Goal: Information Seeking & Learning: Learn about a topic

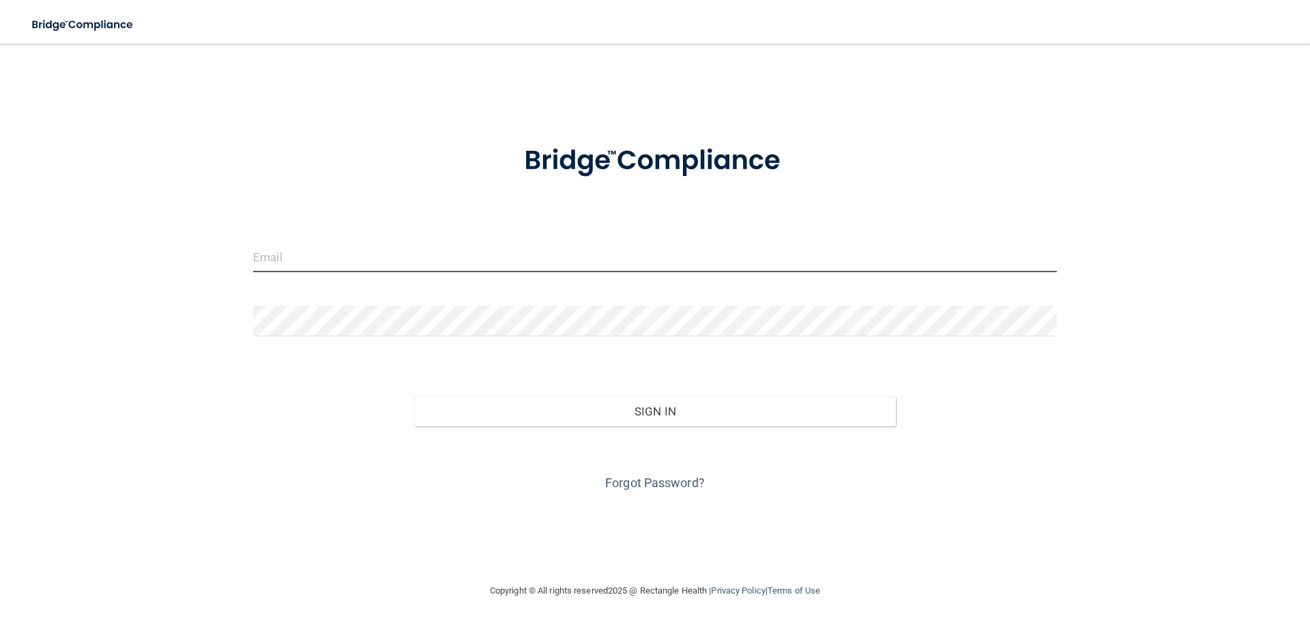
click at [345, 259] on input "email" at bounding box center [655, 257] width 804 height 31
type input "[PERSON_NAME][EMAIL_ADDRESS][PERSON_NAME][DOMAIN_NAME]"
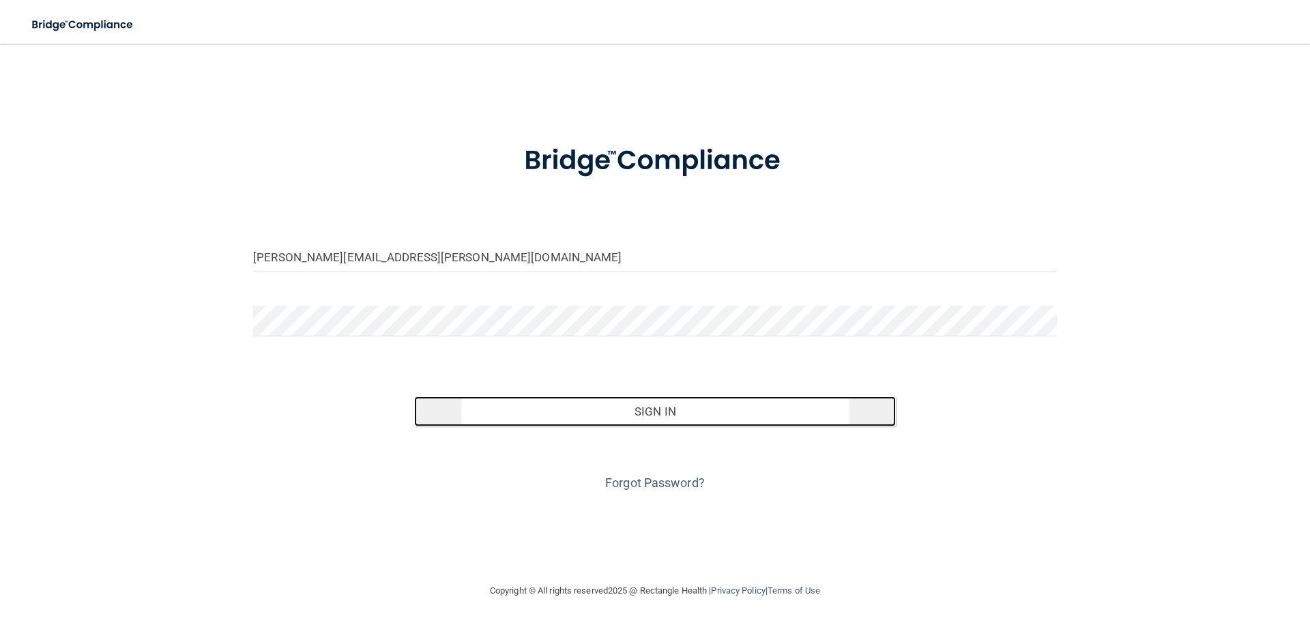
click at [742, 415] on button "Sign In" at bounding box center [655, 411] width 482 height 30
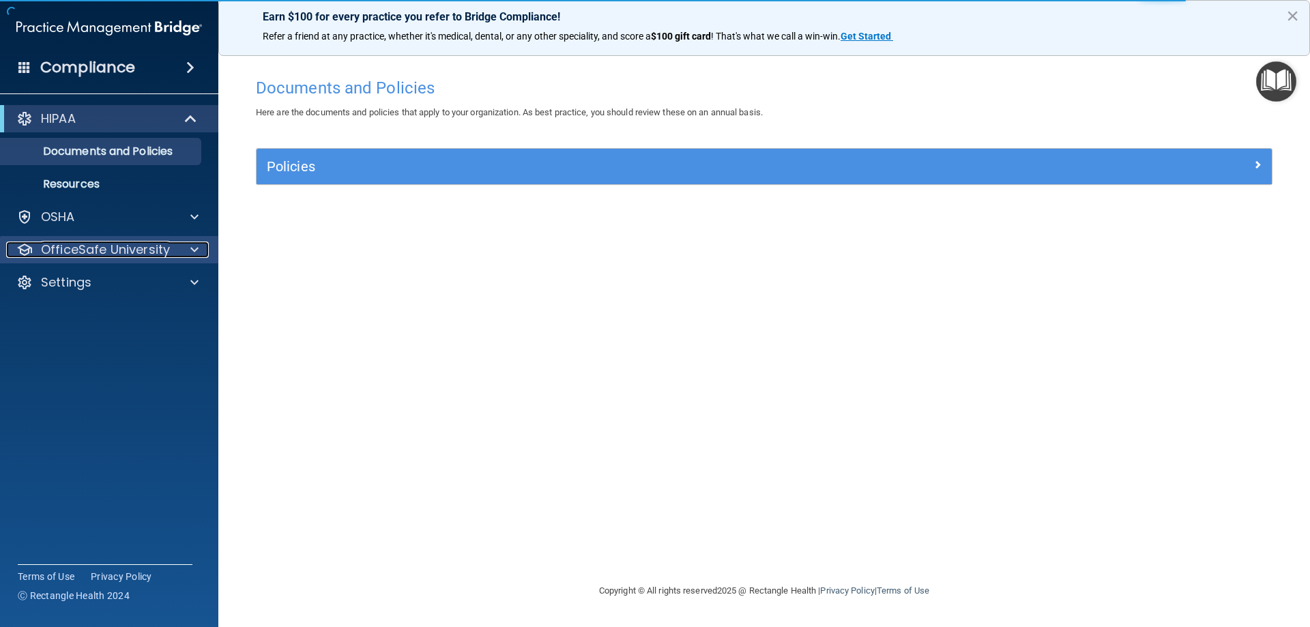
click at [199, 250] on div at bounding box center [192, 250] width 34 height 16
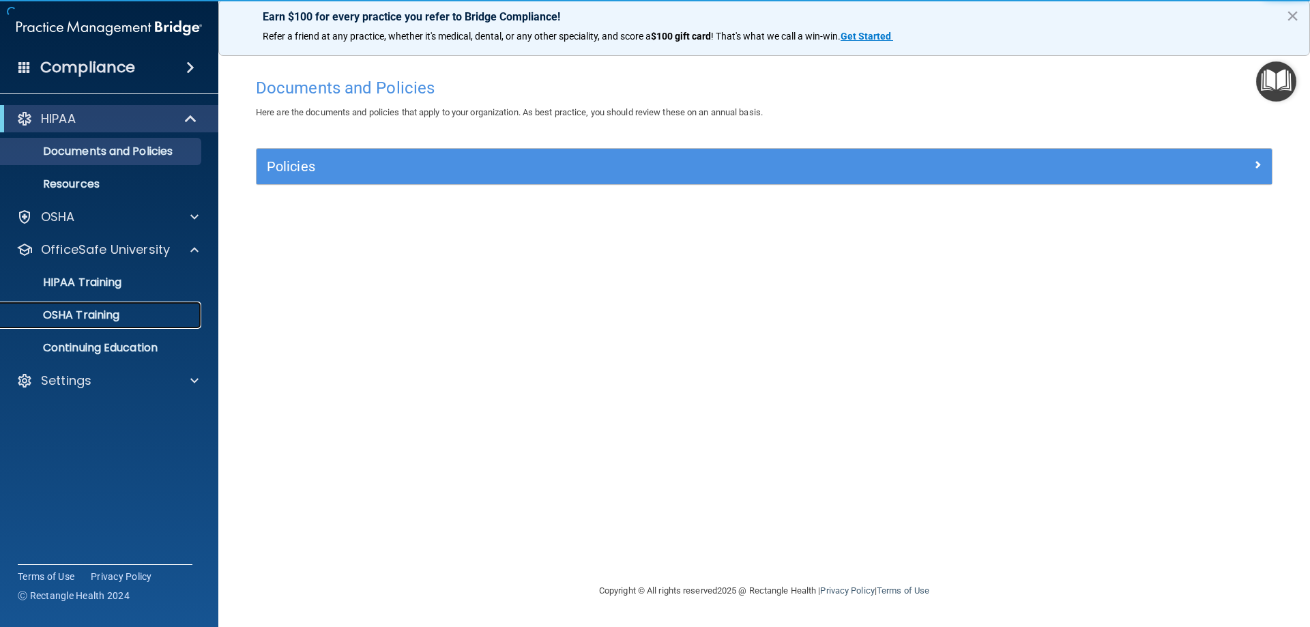
click at [111, 315] on p "OSHA Training" at bounding box center [64, 315] width 111 height 14
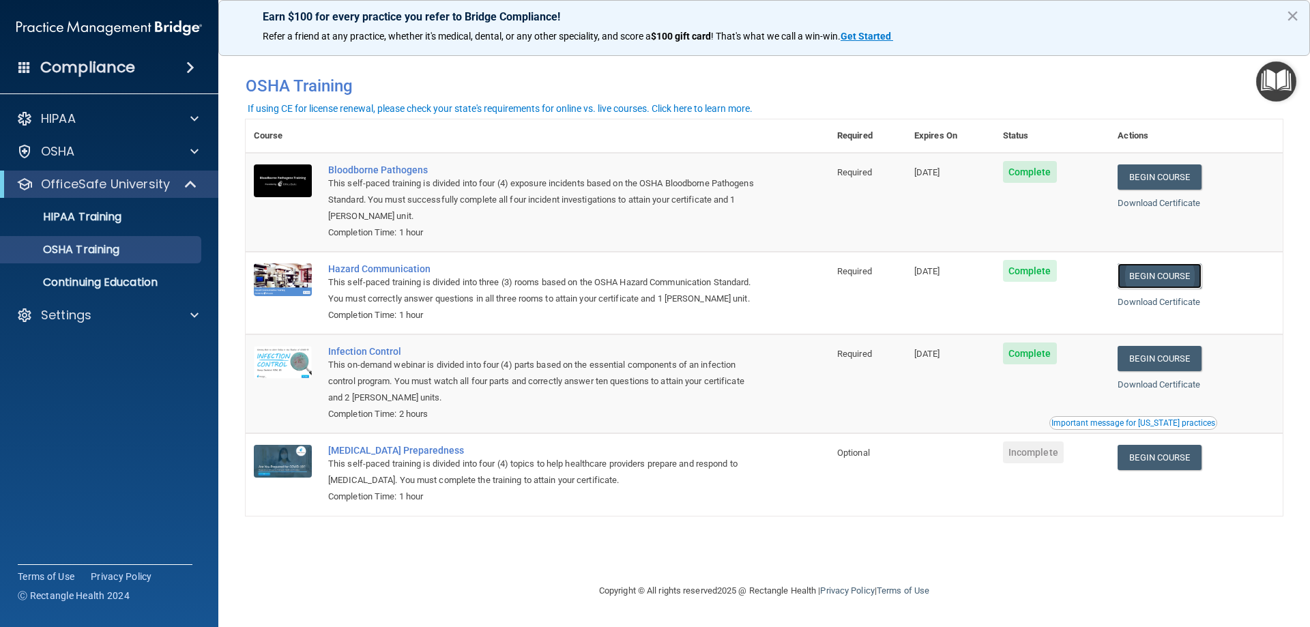
click at [1196, 274] on link "Begin Course" at bounding box center [1159, 275] width 83 height 25
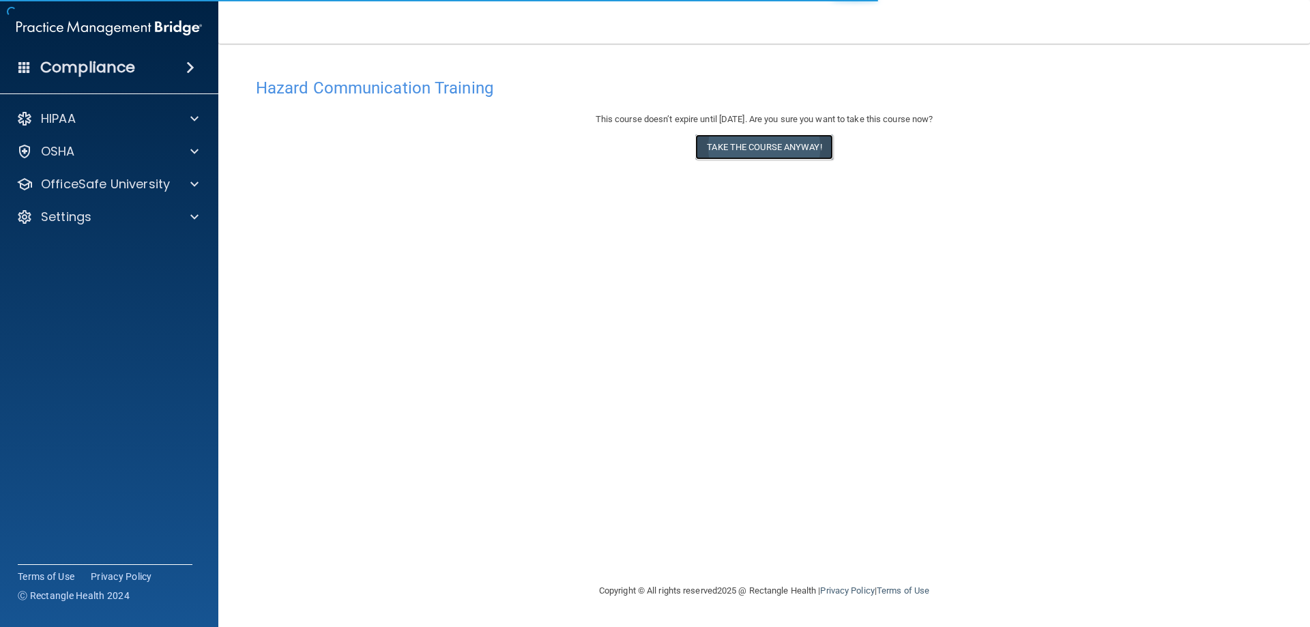
click at [767, 151] on button "Take the course anyway!" at bounding box center [763, 146] width 137 height 25
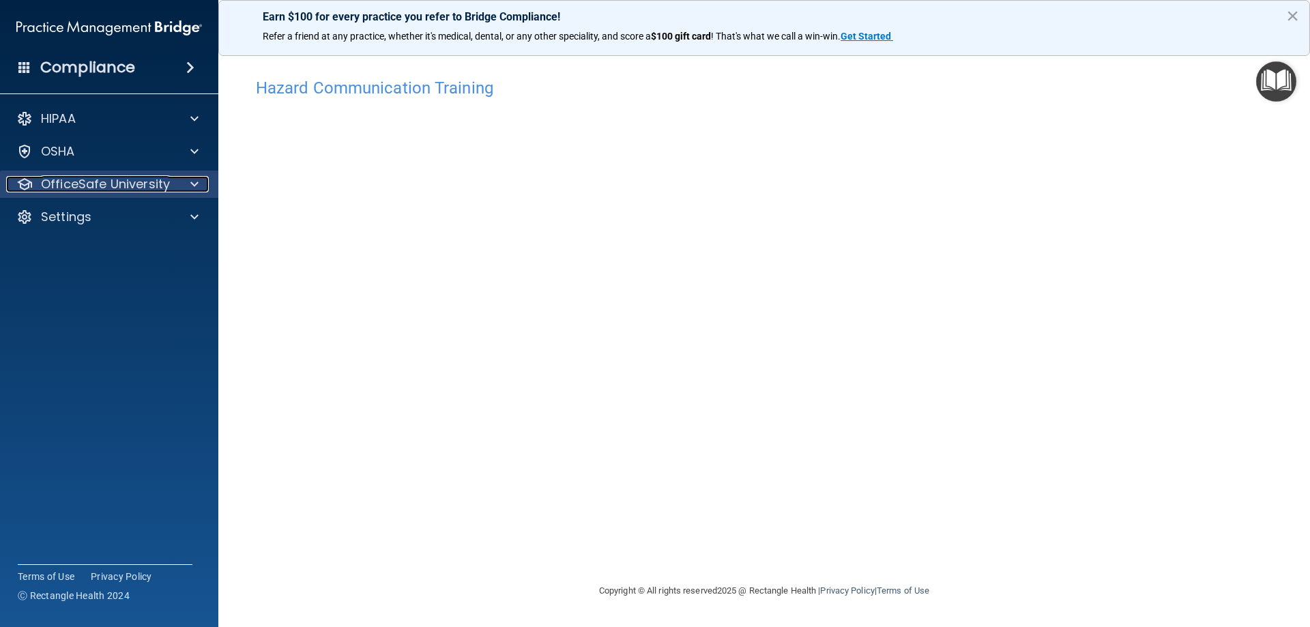
click at [194, 184] on span at bounding box center [194, 184] width 8 height 16
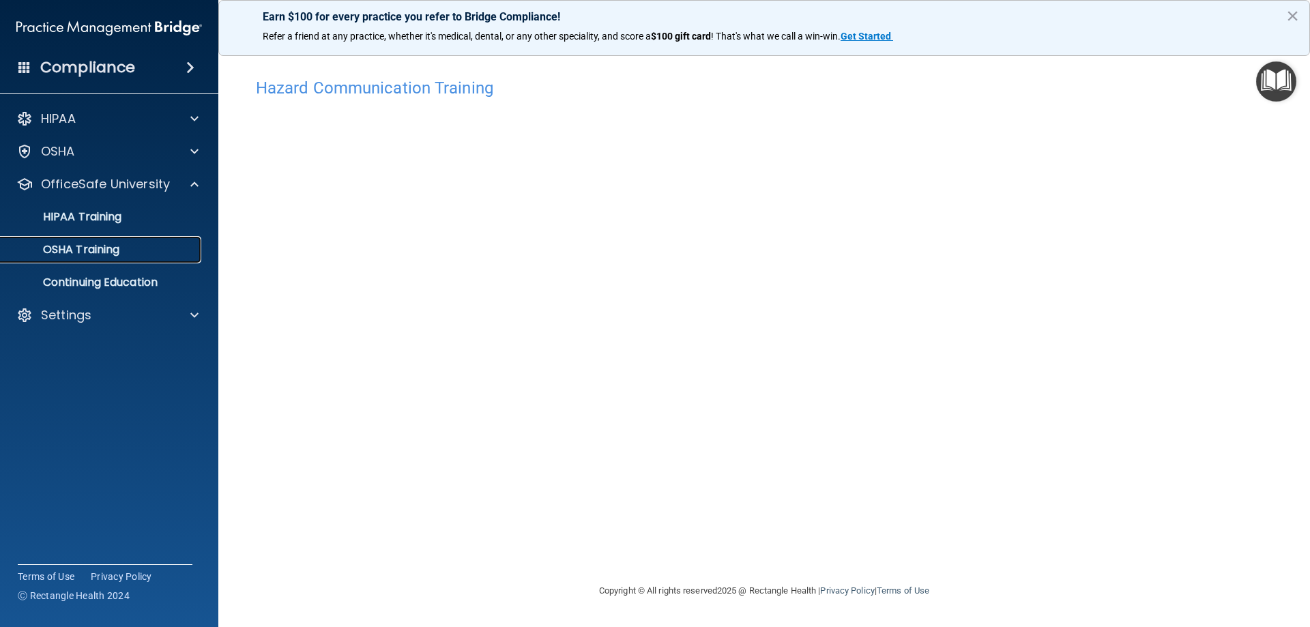
click at [119, 248] on p "OSHA Training" at bounding box center [64, 250] width 111 height 14
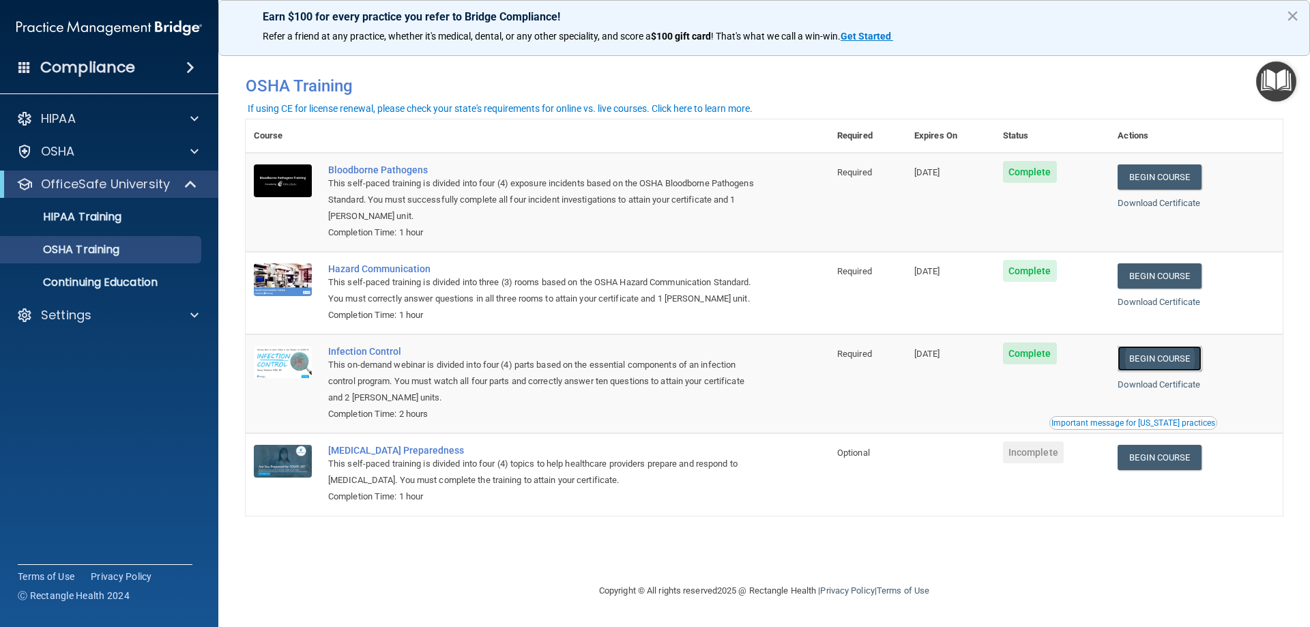
click at [1143, 359] on link "Begin Course" at bounding box center [1159, 358] width 83 height 25
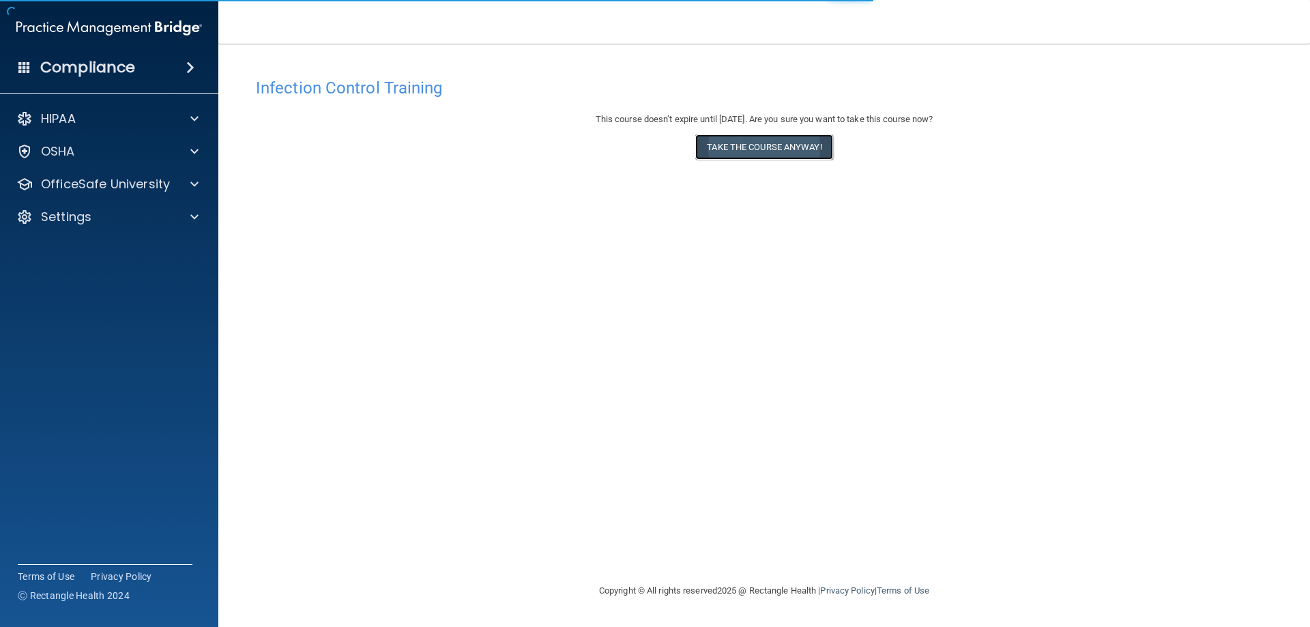
click at [764, 141] on button "Take the course anyway!" at bounding box center [763, 146] width 137 height 25
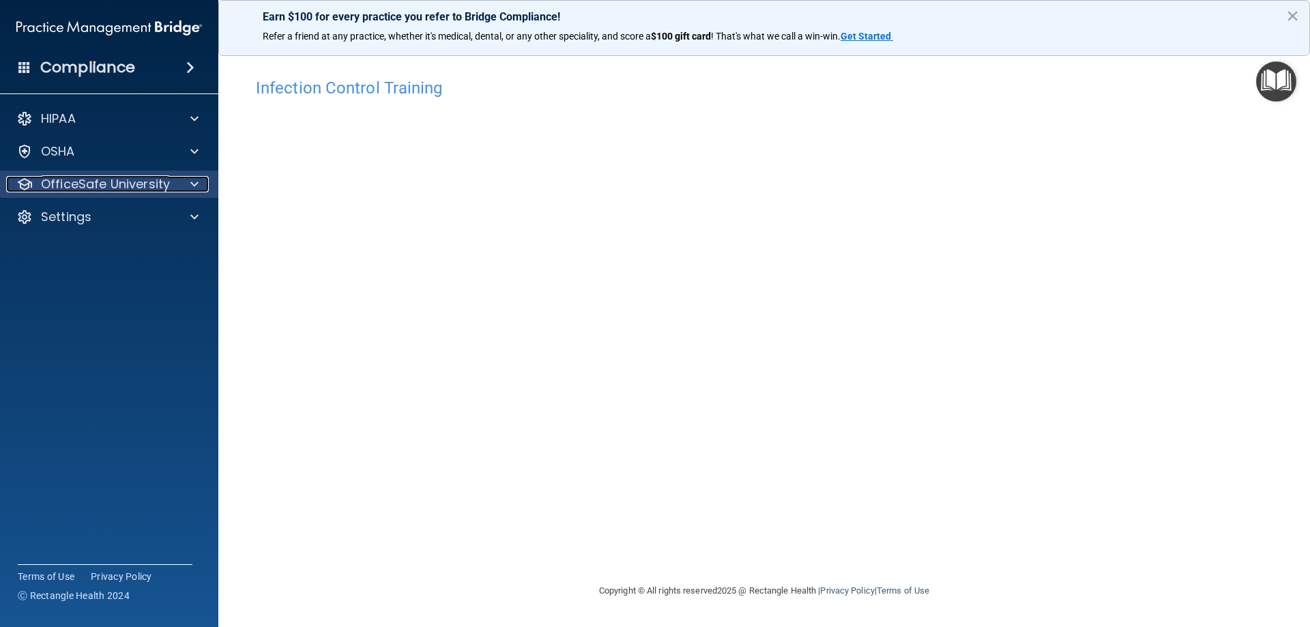
click at [190, 181] on span at bounding box center [194, 184] width 8 height 16
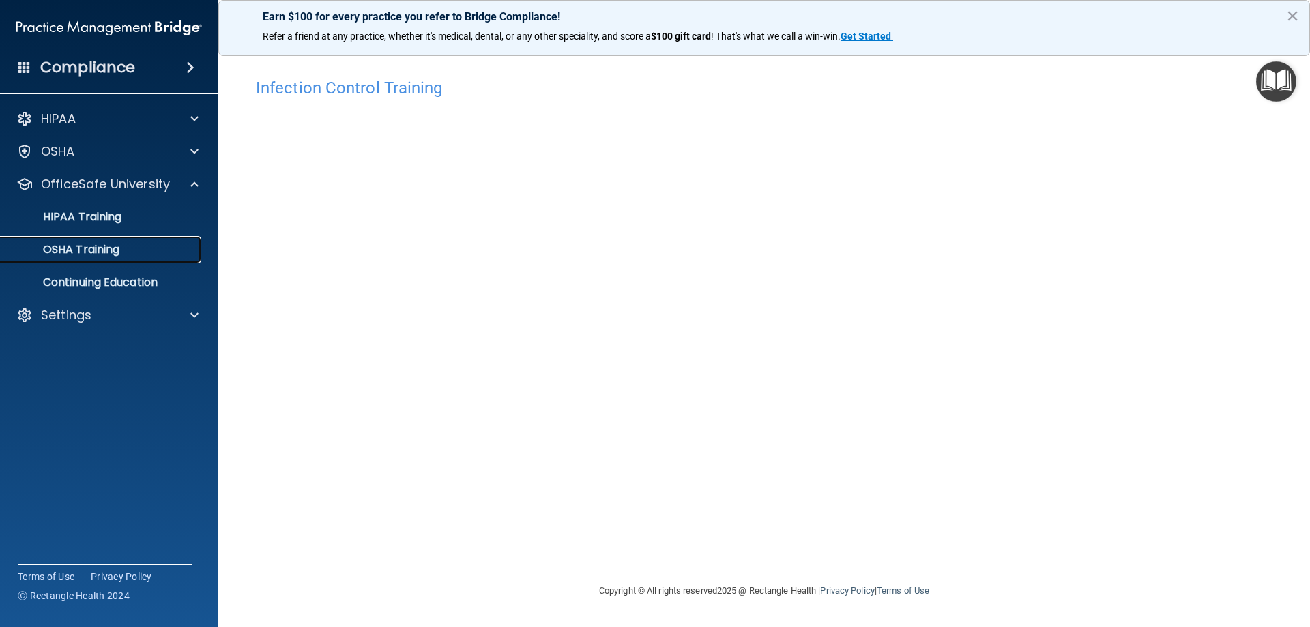
click at [121, 244] on div "OSHA Training" at bounding box center [102, 250] width 186 height 14
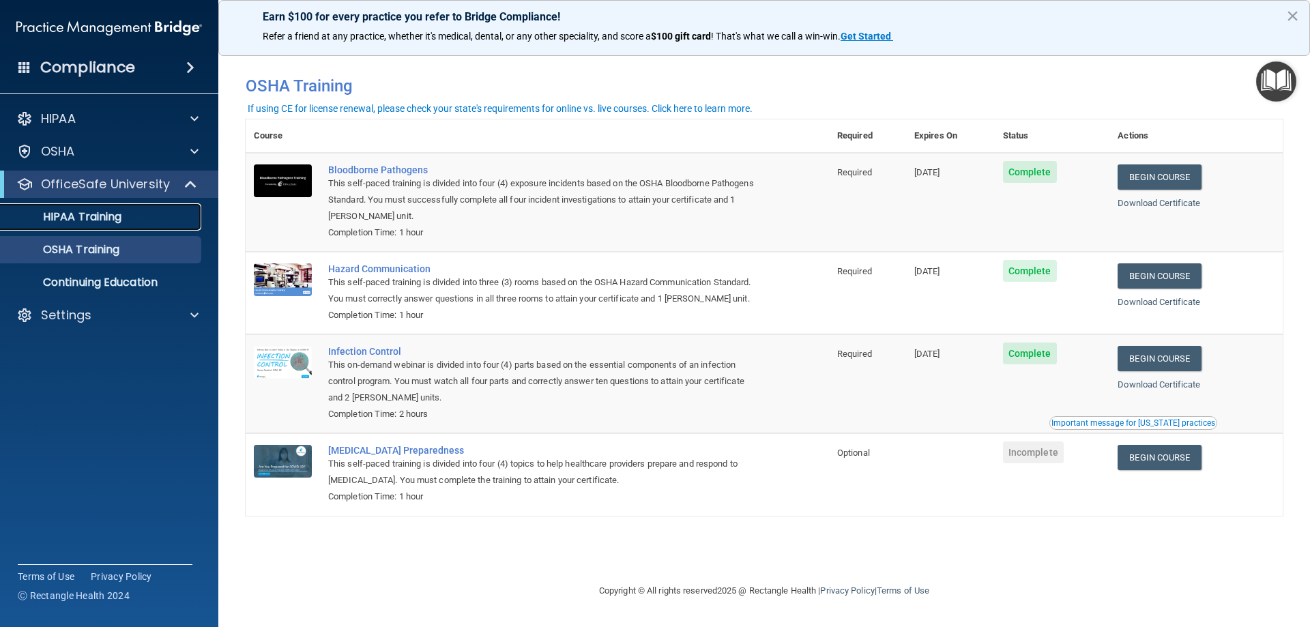
click at [108, 219] on p "HIPAA Training" at bounding box center [65, 217] width 113 height 14
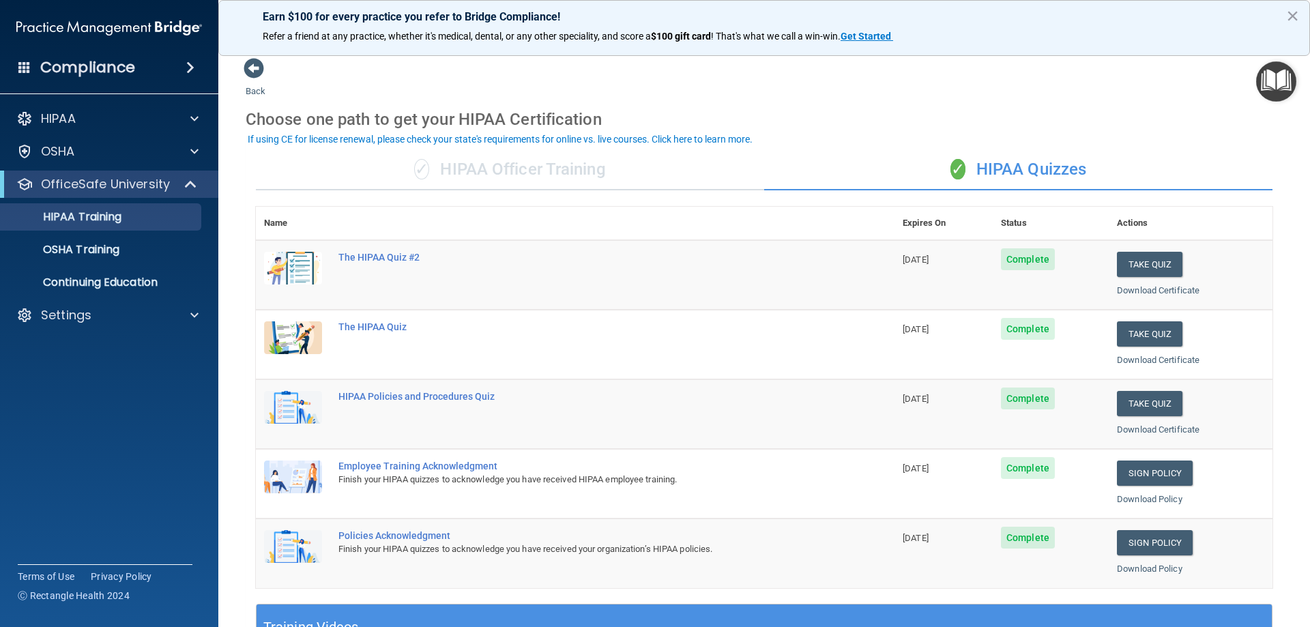
click at [828, 107] on div "Choose one path to get your HIPAA Certification" at bounding box center [764, 120] width 1037 height 40
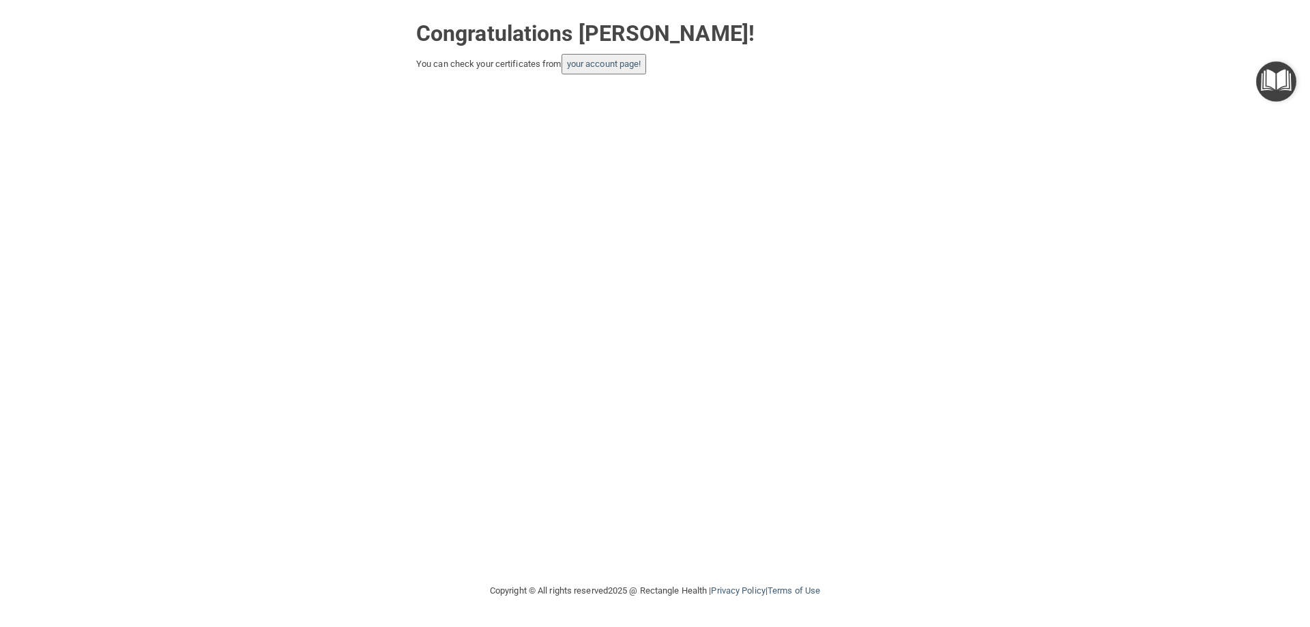
click at [573, 72] on button "your account page!" at bounding box center [603, 64] width 85 height 20
